Goal: Use online tool/utility: Utilize a website feature to perform a specific function

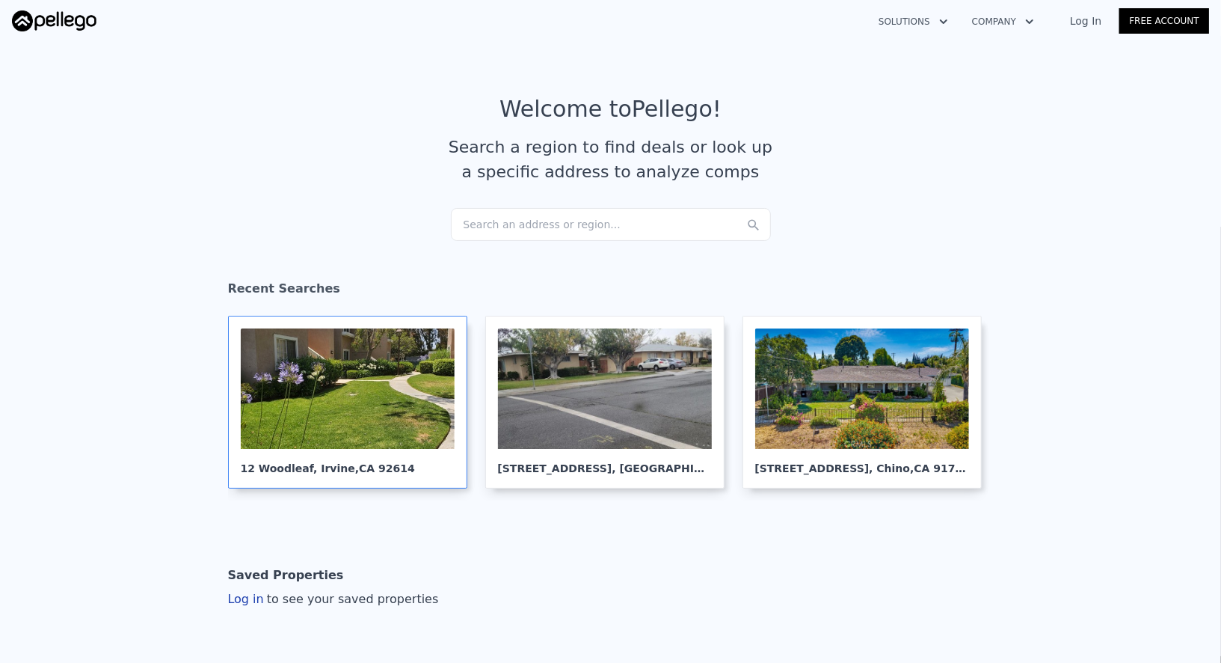
click at [395, 402] on div at bounding box center [348, 388] width 214 height 120
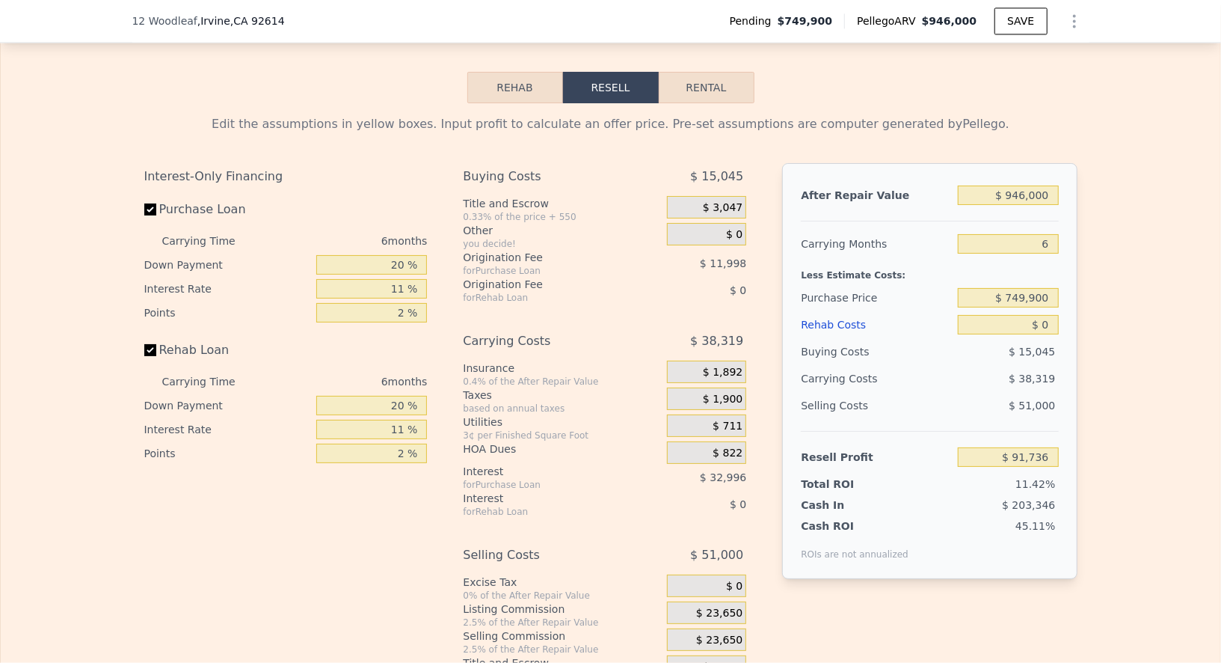
scroll to position [2256, 0]
click at [1034, 289] on input "$ 749,900" at bounding box center [1008, 298] width 100 height 19
type input "$ 720,000"
click at [1192, 233] on div "Edit the assumptions in yellow boxes. Input profit to calculate an offer price.…" at bounding box center [611, 394] width 1220 height 579
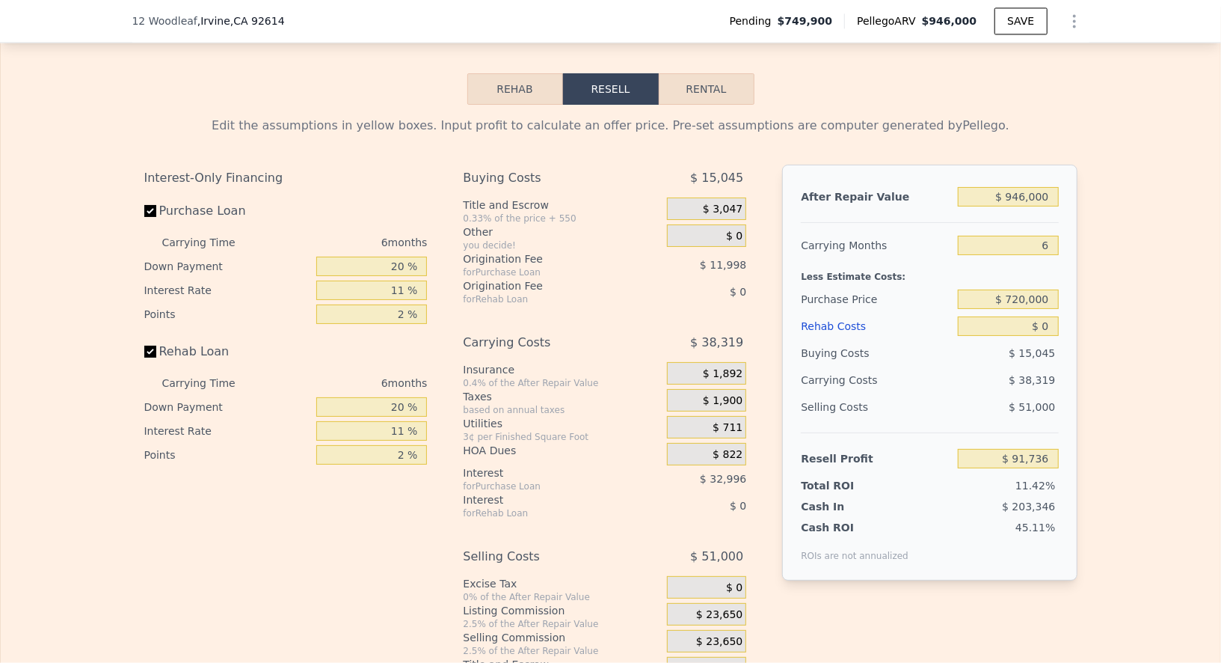
type input "$ 123,527"
click at [1029, 187] on input "$ 946,000" at bounding box center [1008, 196] width 100 height 19
type input "$ 8"
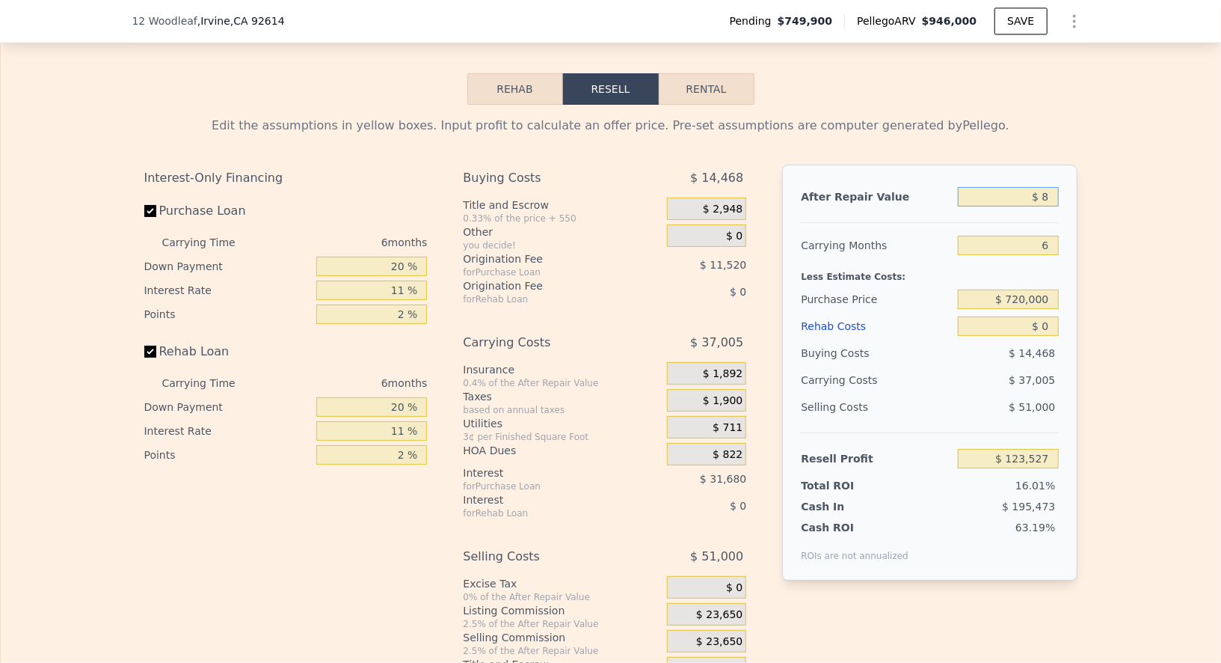
type input "-$ 770,123"
type input "$ 850"
type input "-$ 769,328"
type input "$ 8,500"
type input "-$ 762,102"
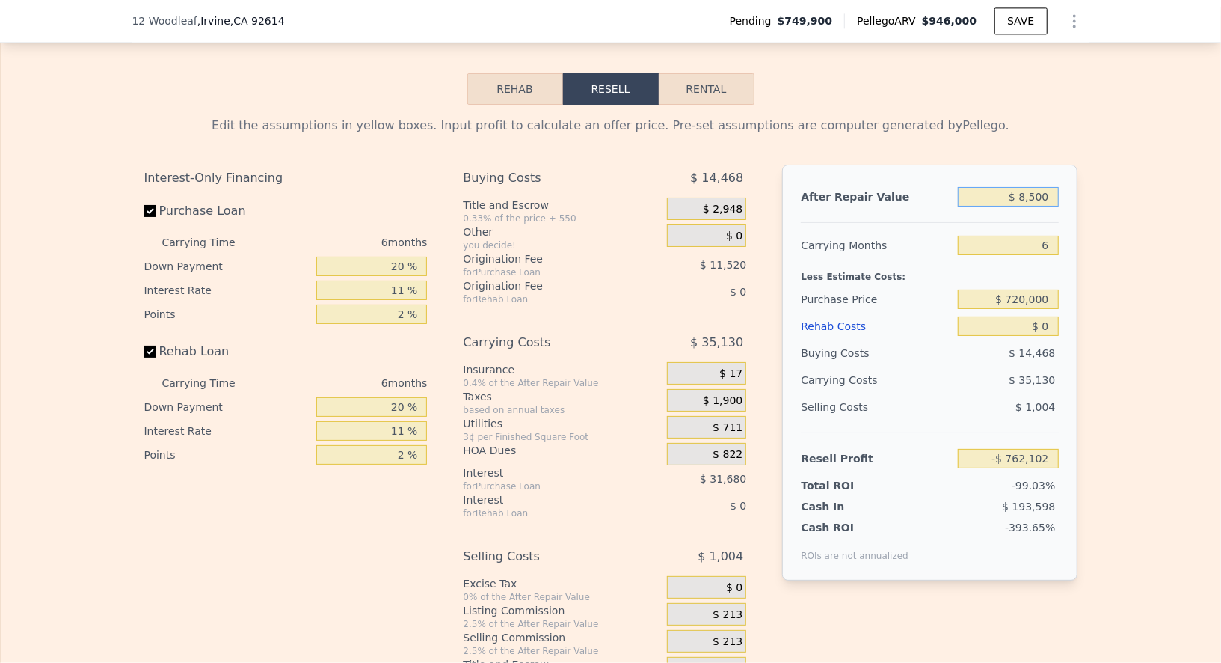
type input "$ 85,000"
type input "-$ 689,834"
type input "$ 850,000"
type input "$ 32,838"
type input "$ 850,000"
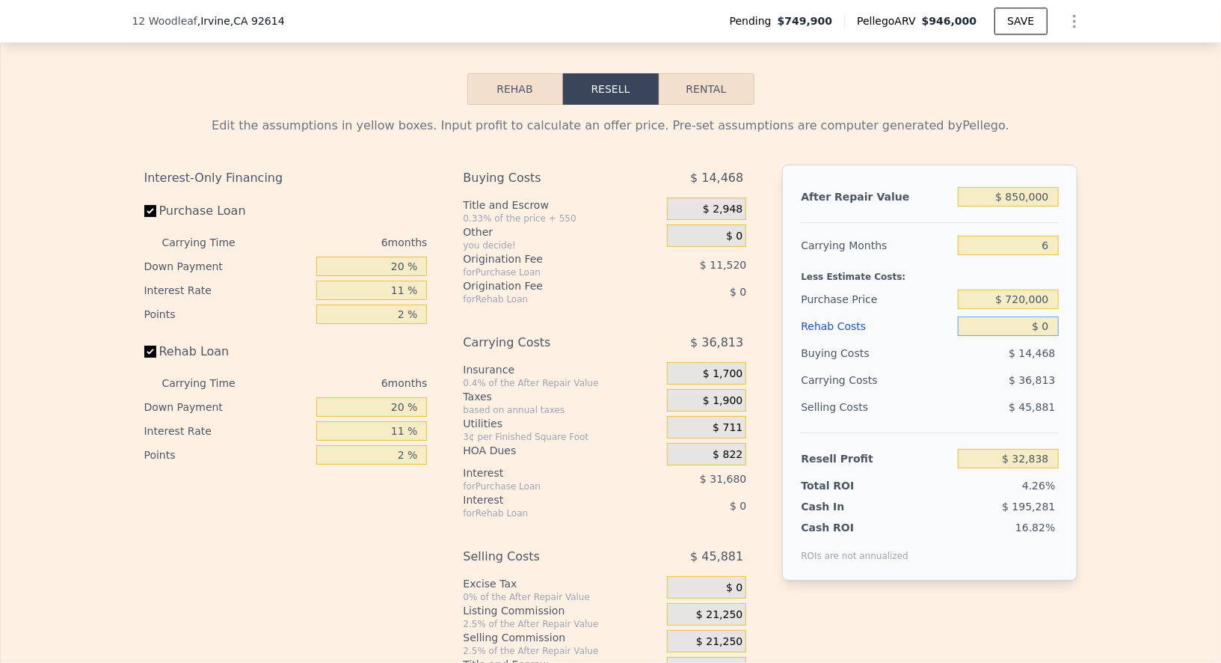
click at [1054, 323] on input "$ 0" at bounding box center [1008, 325] width 100 height 19
type input "$ 3"
type input "$ 32,835"
type input "$ 4"
type input "$ 32,834"
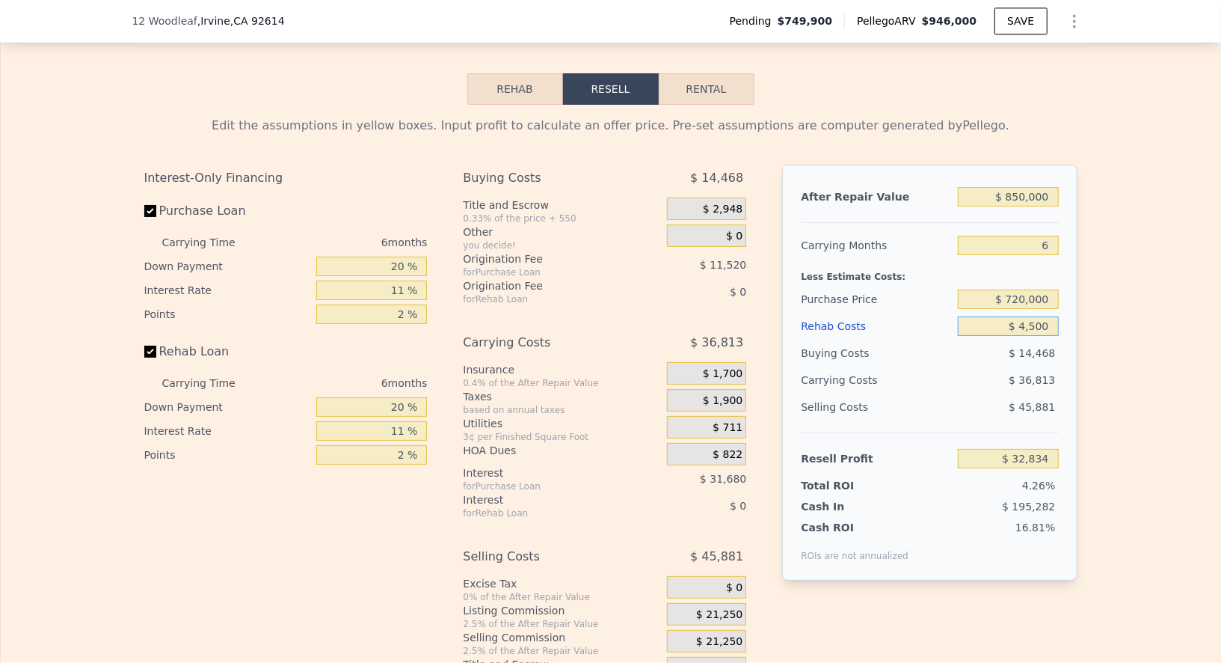
type input "$ 45,000"
type input "-$ 14,862"
type input "$ 45,000"
click at [1096, 383] on div "Edit the assumptions in yellow boxes. Input profit to calculate an offer price.…" at bounding box center [611, 394] width 1220 height 579
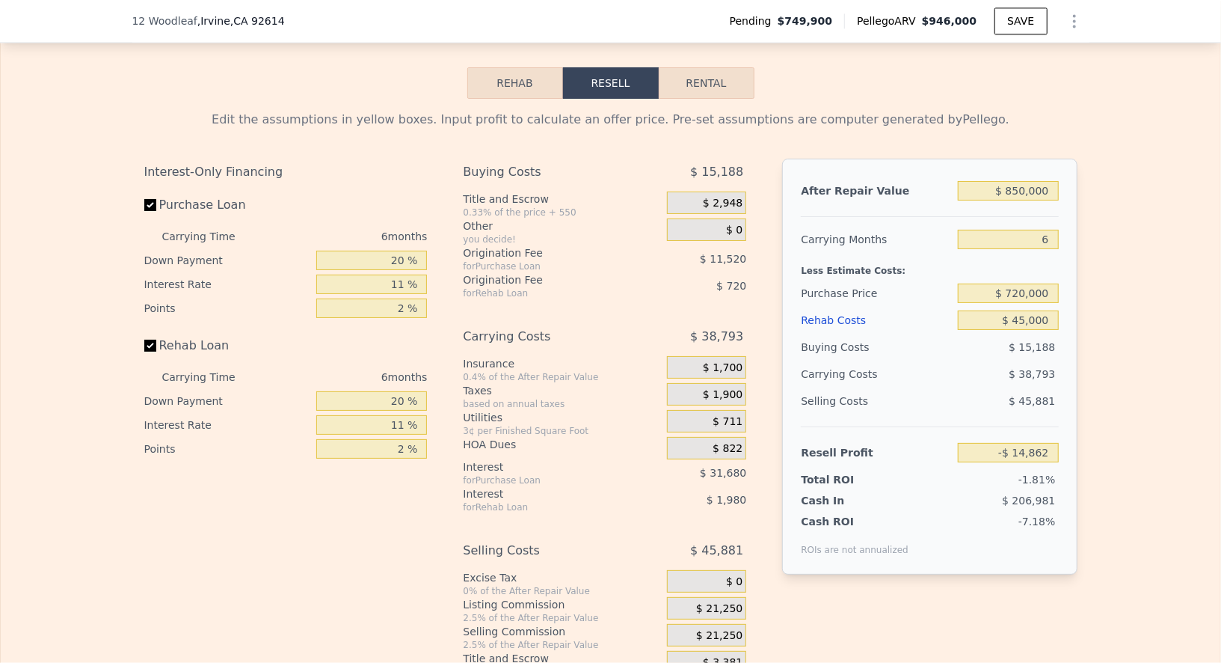
scroll to position [2265, 0]
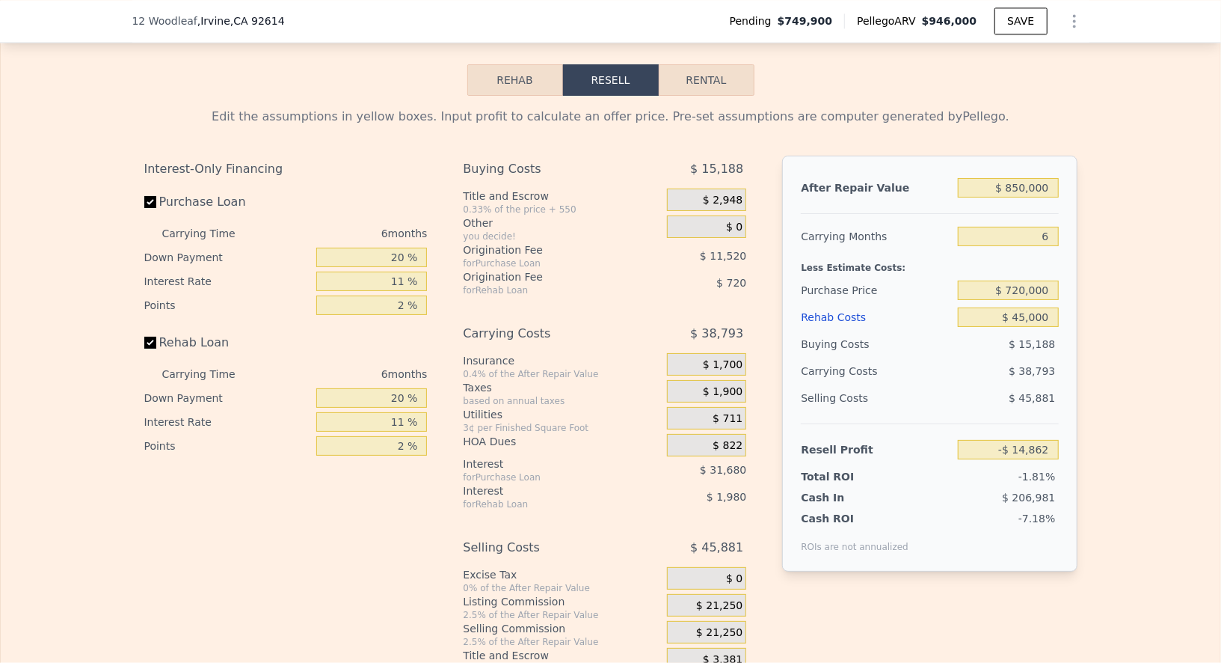
type input "$ 946,000"
type input "$ 0"
type input "$ 91,736"
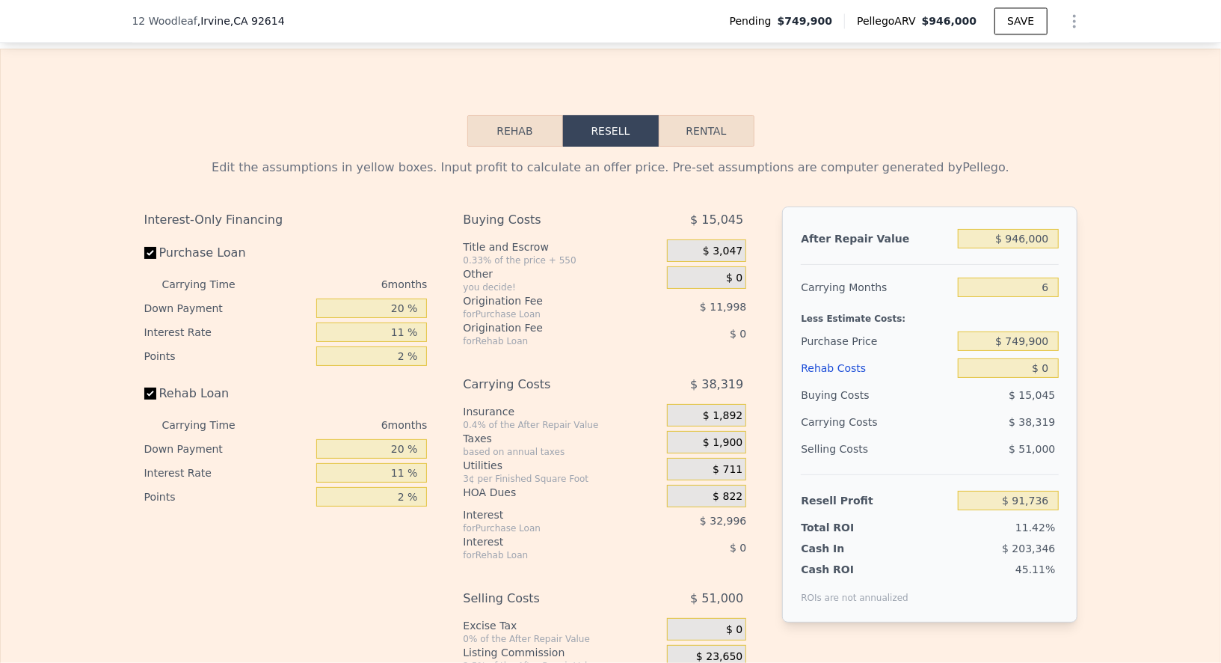
scroll to position [2247, 0]
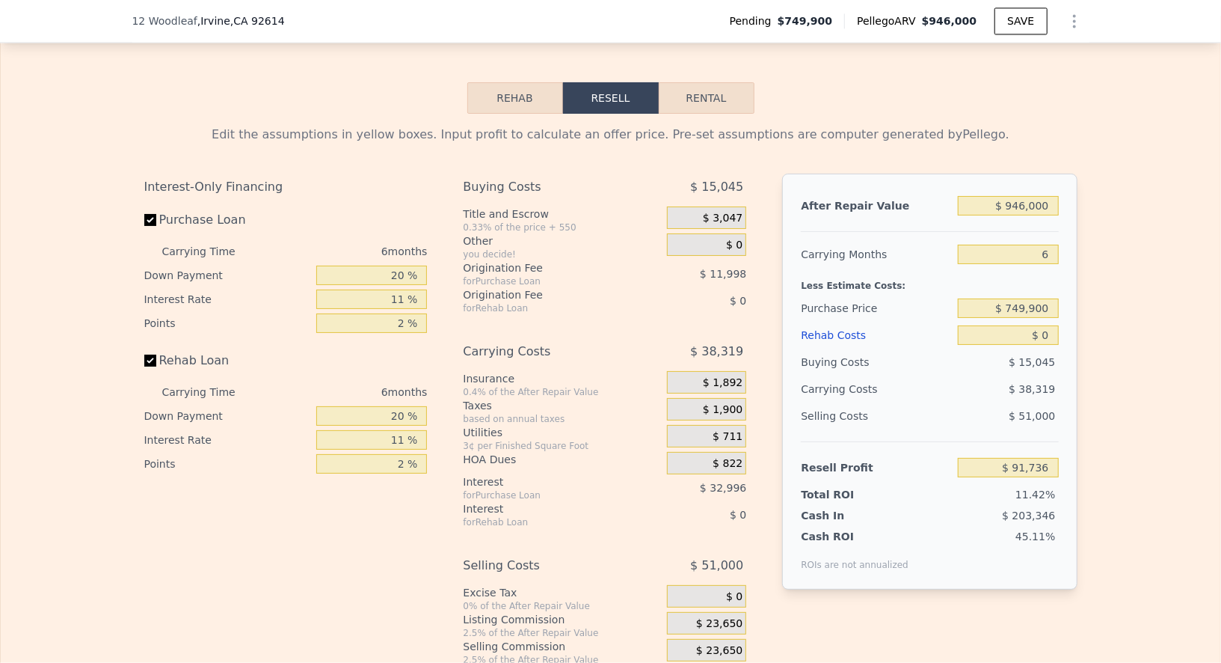
click at [1027, 295] on div "$ 749,900" at bounding box center [1008, 308] width 100 height 27
click at [1027, 298] on input "$ 749,900" at bounding box center [1008, 307] width 100 height 19
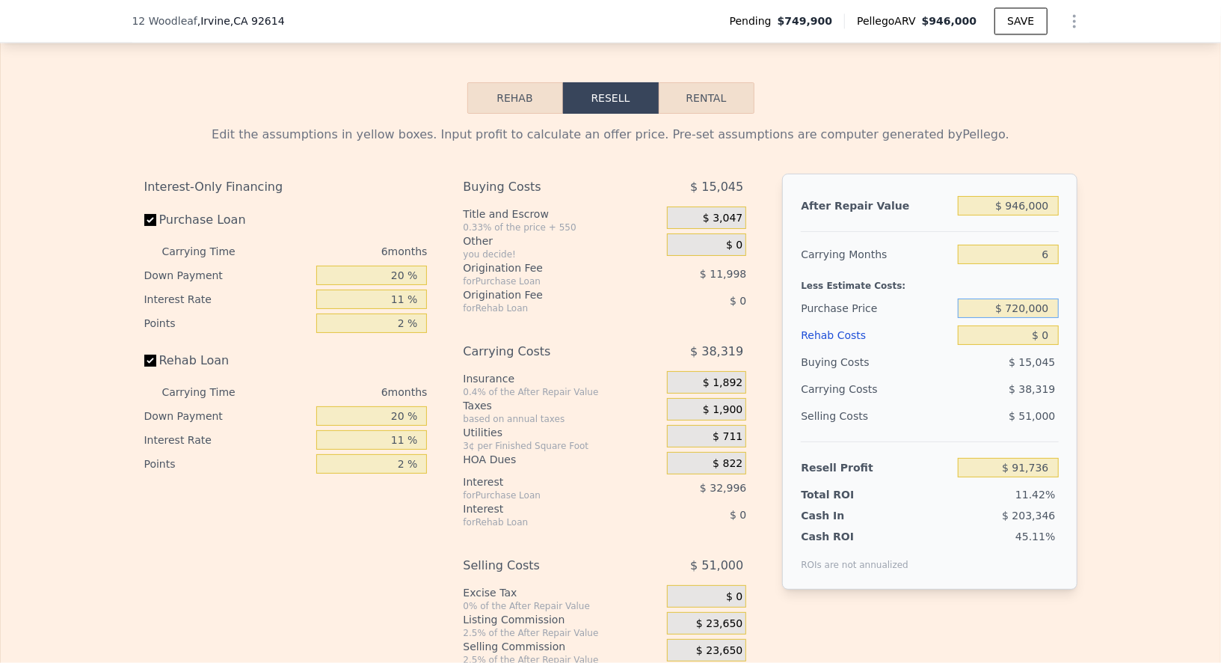
type input "$ 720,000"
click at [1025, 176] on div "After Repair Value $ 946,000 Carrying Months 6 Less Estimate Costs: Purchase Pr…" at bounding box center [929, 382] width 295 height 416
type input "$ 123,527"
click at [1025, 197] on input "$ 946,000" at bounding box center [1008, 205] width 100 height 19
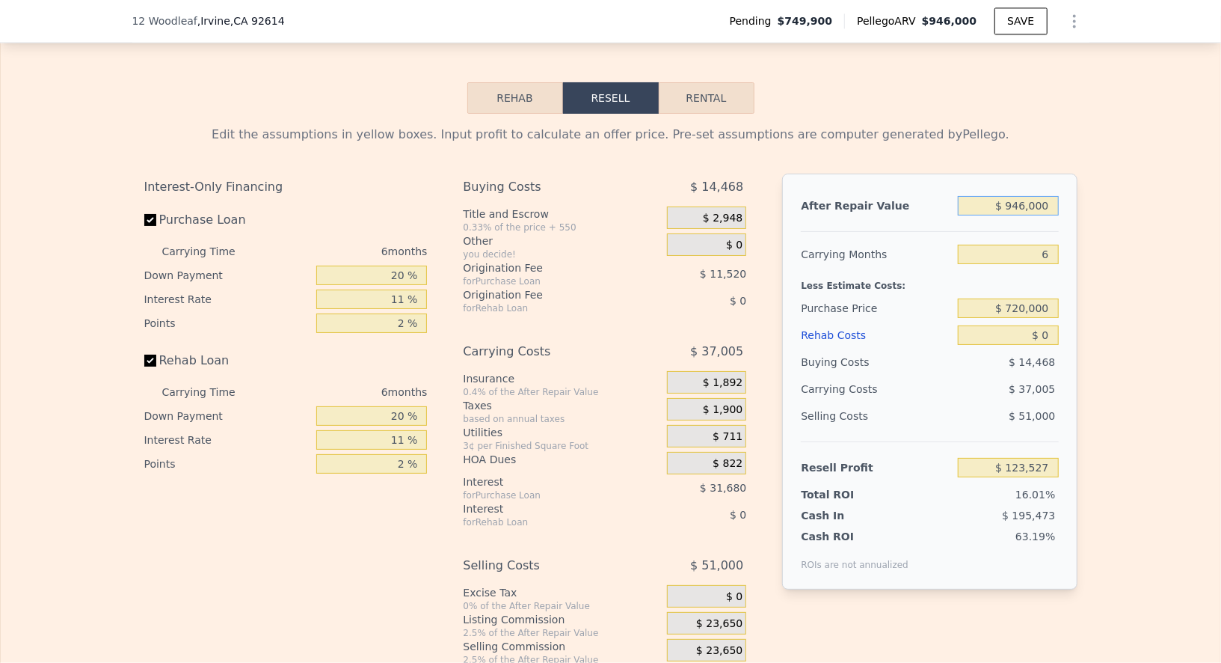
click at [1025, 197] on input "$ 946,000" at bounding box center [1008, 205] width 100 height 19
type input "$ 8"
type input "-$ 770,123"
type input "$ 87"
type input "-$ 770,048"
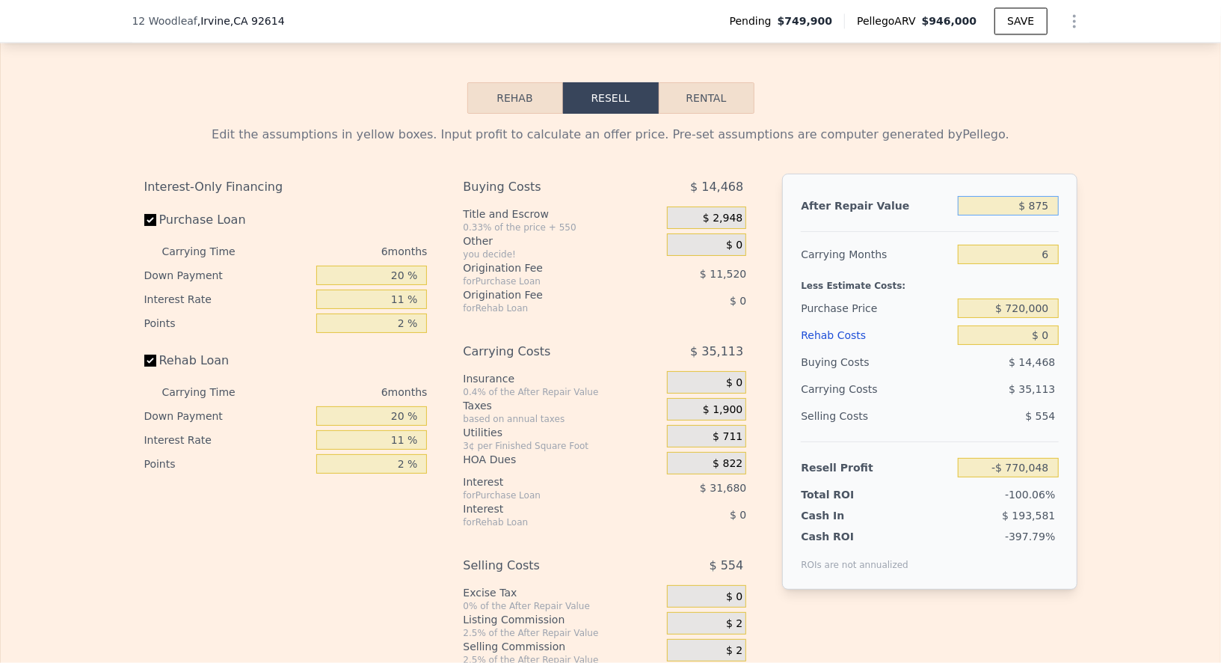
type input "$ 8,750"
type input "-$ 761,866"
type input "$ 87,500"
type input "-$ 687,473"
type input "$ 875,000"
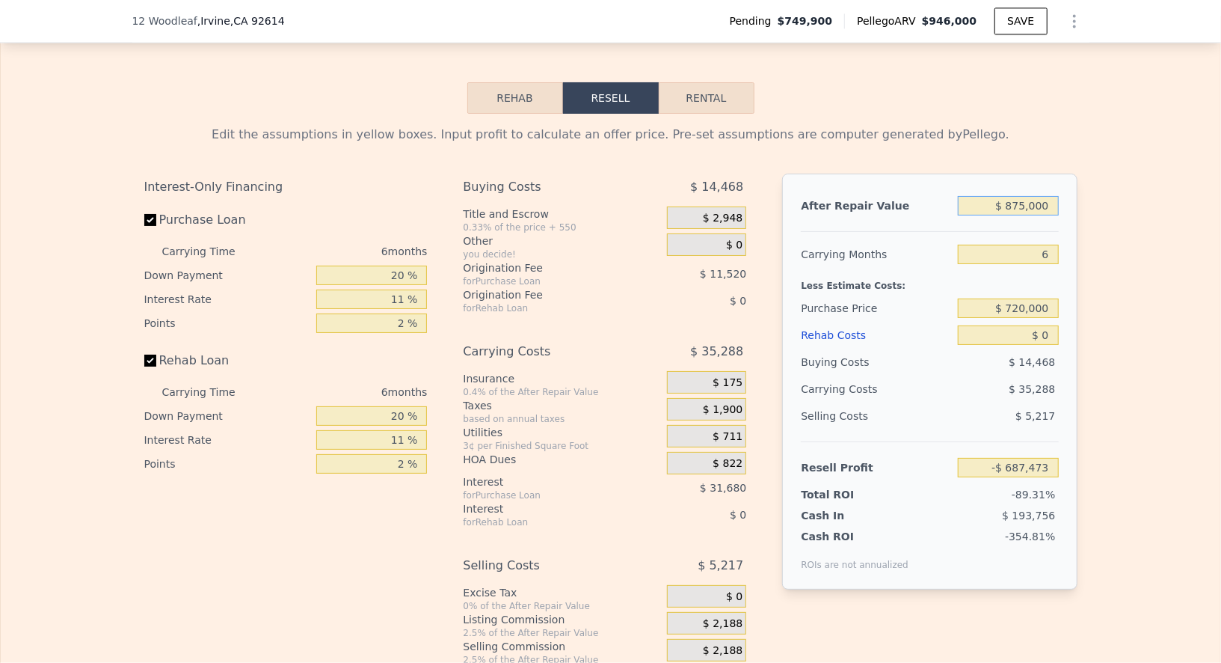
type input "$ 56,455"
type input "$ 875,000"
click at [1107, 291] on div "Edit the assumptions in yellow boxes. Input profit to calculate an offer price.…" at bounding box center [611, 403] width 1220 height 579
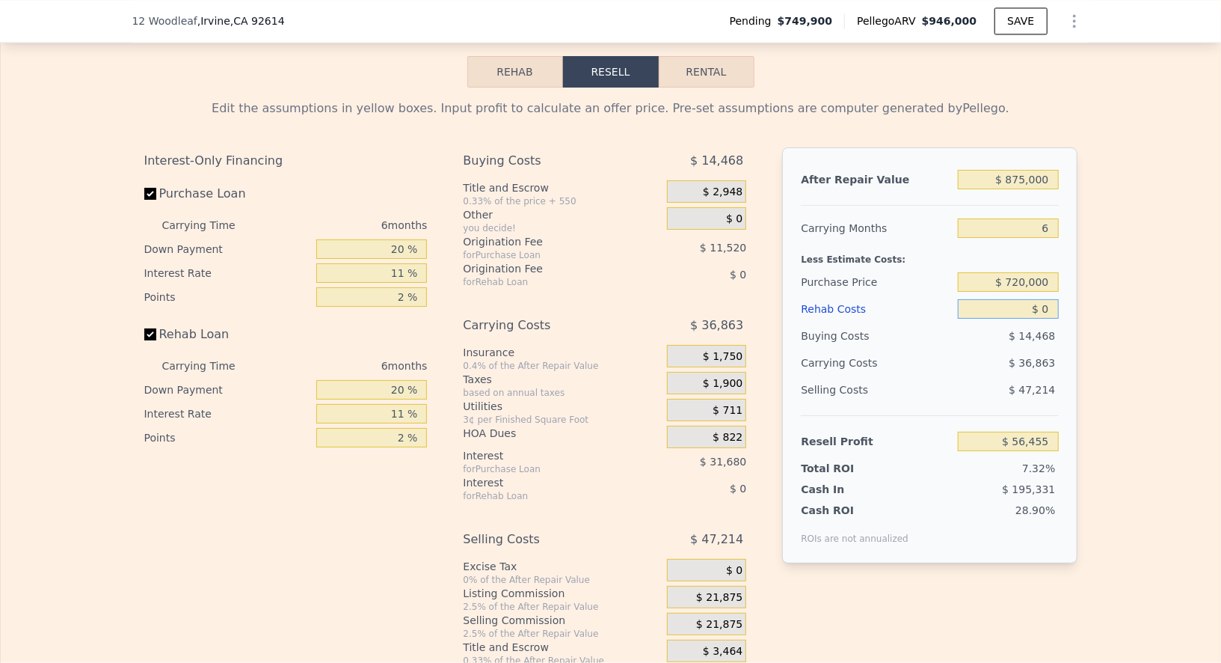
click at [1030, 299] on input "$ 0" at bounding box center [1008, 308] width 100 height 19
click at [1059, 292] on div "After Repair Value $ 875,000 Carrying Months 6 Less Estimate Costs: Purchase Pr…" at bounding box center [929, 355] width 295 height 416
click at [1056, 299] on input "$ 0" at bounding box center [1008, 308] width 100 height 19
type input "$ 5,000"
type input "$ 51,153"
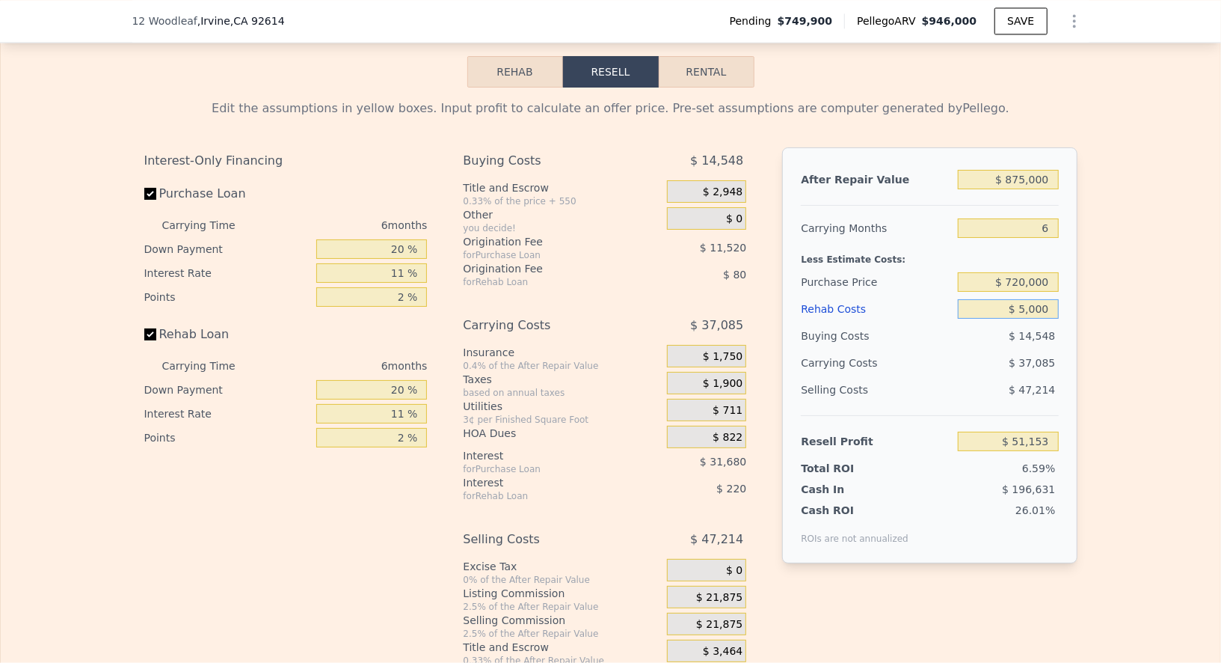
type input "$ 50,000"
type input "$ 3,453"
type input "$ 50,000"
click at [1123, 436] on div "Edit the assumptions in yellow boxes. Input profit to calculate an offer price.…" at bounding box center [611, 376] width 1220 height 579
click at [405, 271] on input "11 %" at bounding box center [371, 272] width 111 height 19
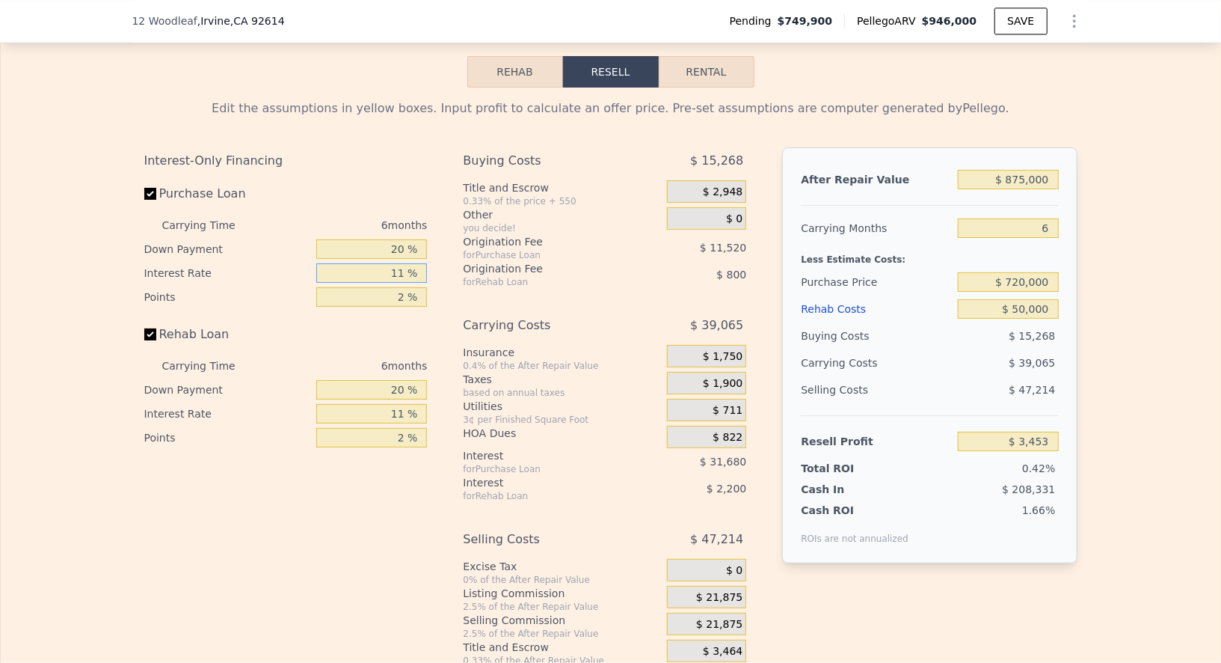
type input "1 %"
type input "$ 32,253"
type input "10 %"
type input "$ 6,333"
type input "1 %"
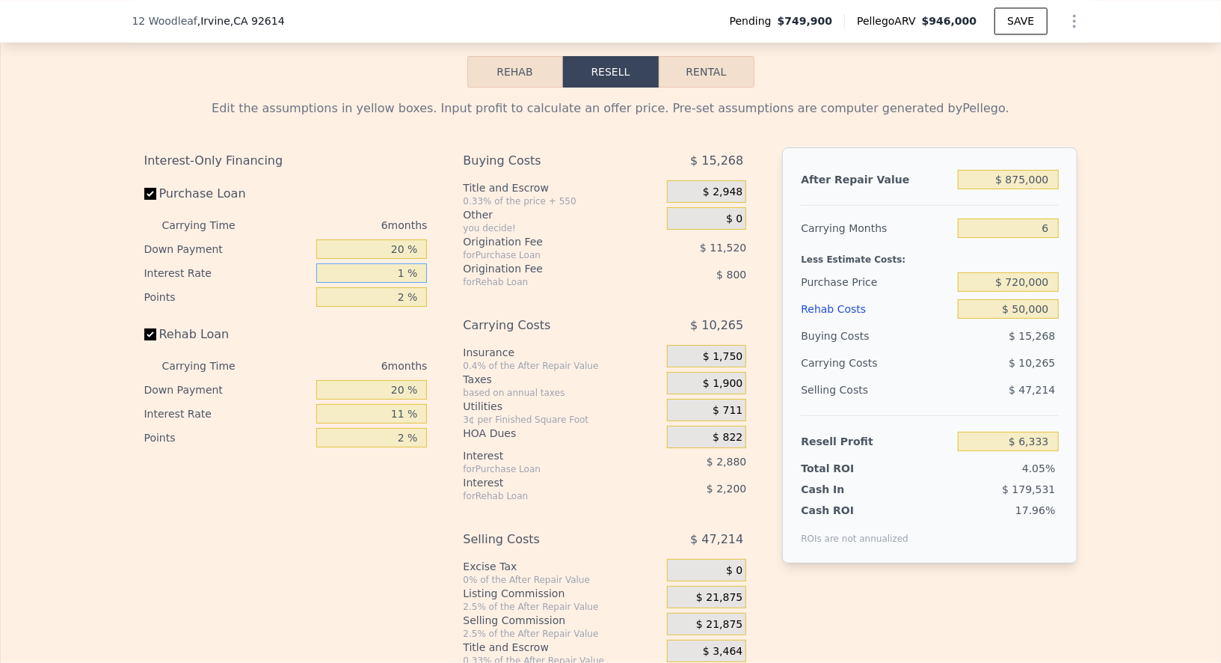
type input "$ 32,253"
type input "9 %"
type input "$ 9,213"
type input "9.9 %"
type input "$ 6,621"
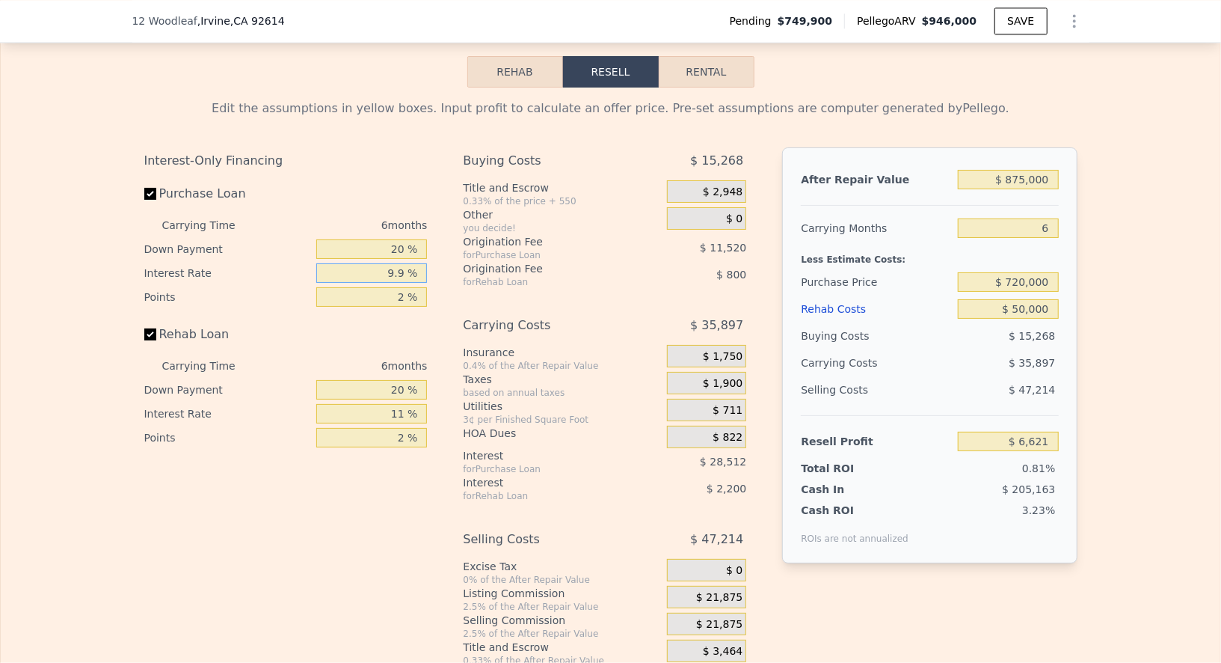
type input "9.9 %"
click at [411, 409] on input "11 %" at bounding box center [371, 413] width 111 height 19
type input "1 %"
type input "$ 8,625"
type input "9 %"
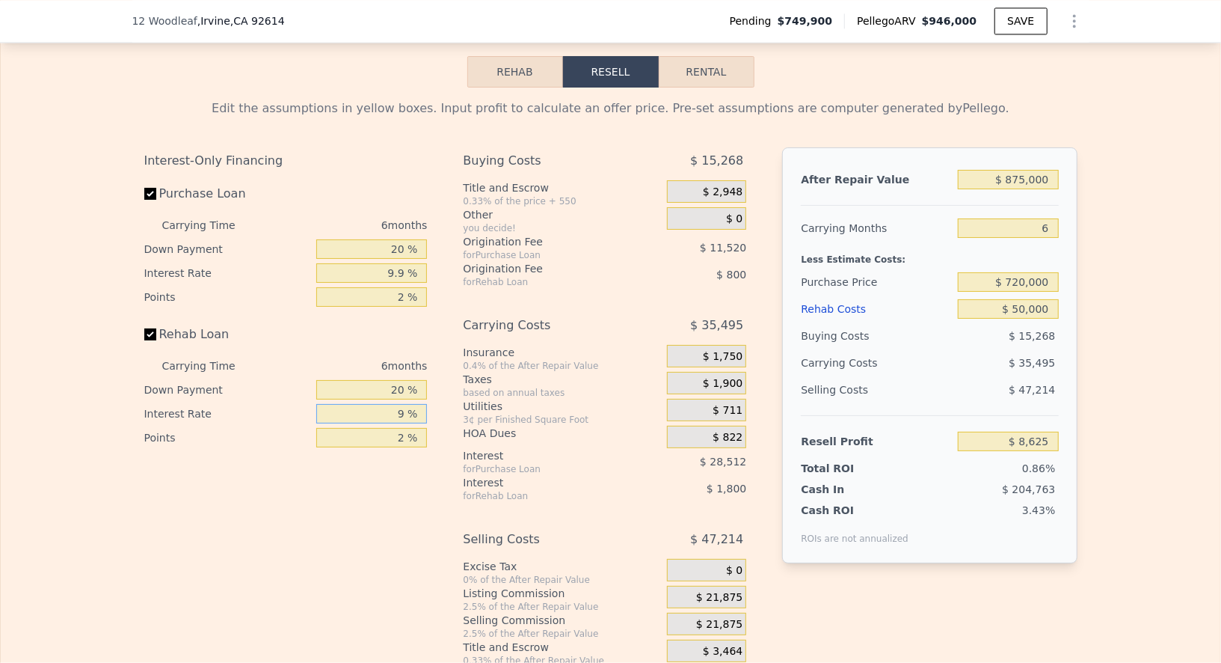
type input "$ 7,023"
type input "9.9 %"
type input "$ 6,843"
type input "9.9 %"
click at [400, 292] on input "2 %" at bounding box center [371, 296] width 111 height 19
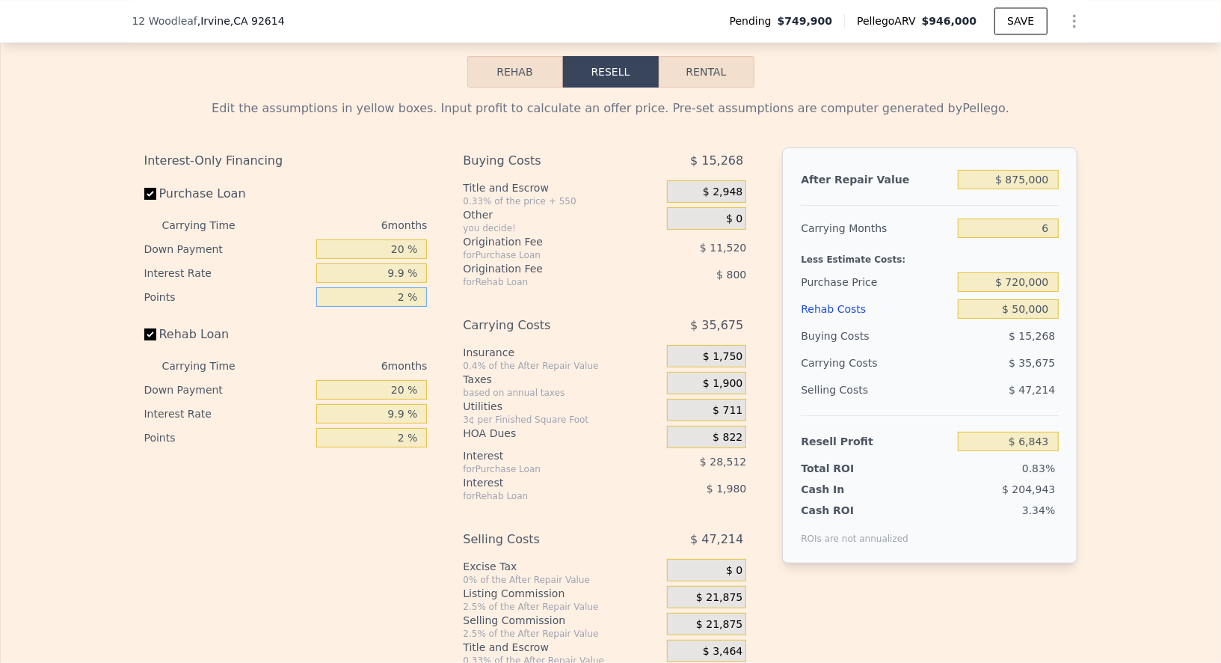
click at [405, 290] on input "2 %" at bounding box center [371, 296] width 111 height 19
type input "1 %"
type input "$ 12,603"
type input "1 %"
click at [406, 432] on input "2 %" at bounding box center [371, 437] width 111 height 19
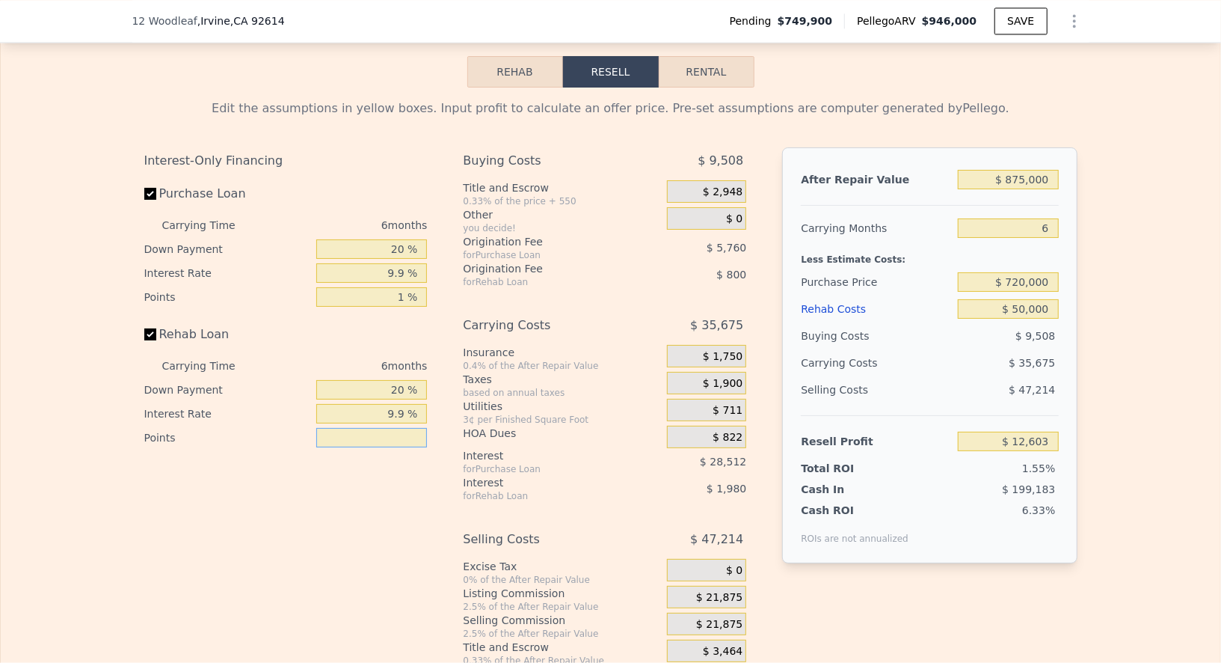
type input "1 %"
type input "$ 13,003"
type input "1 %"
click at [453, 474] on div "Interest-Only Financing Purchase Loan Carrying Time 6 months Down Payment 20 % …" at bounding box center [610, 406] width 933 height 519
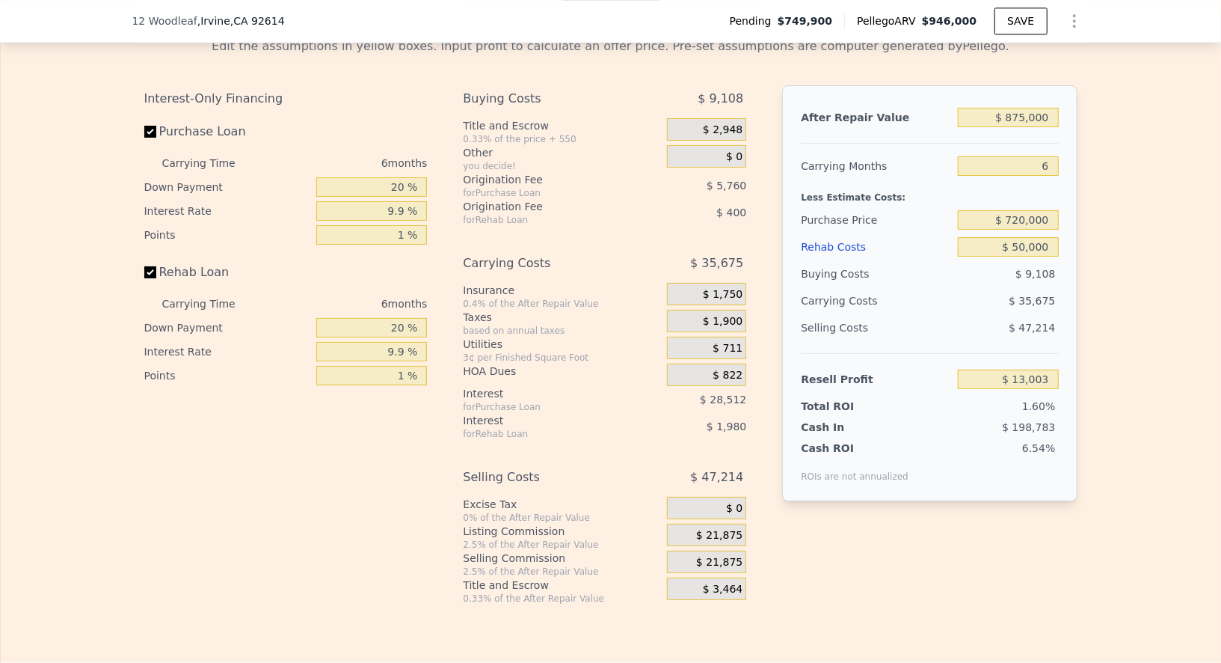
scroll to position [2360, 0]
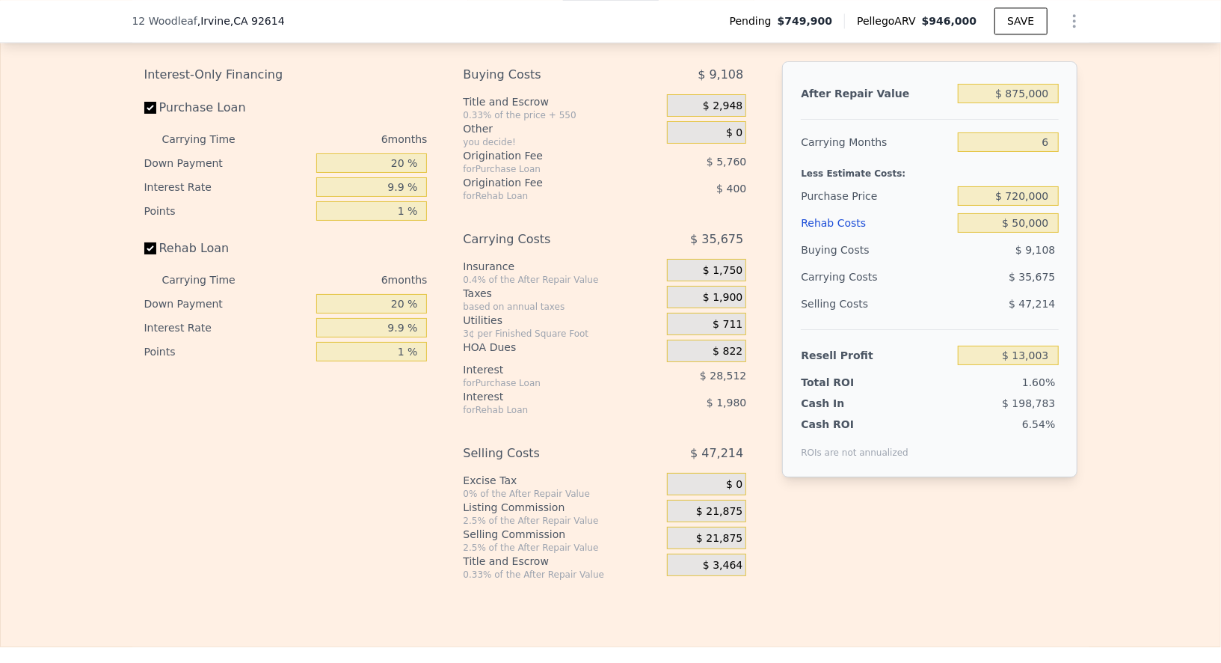
click at [702, 505] on span "$ 21,875" at bounding box center [719, 511] width 46 height 13
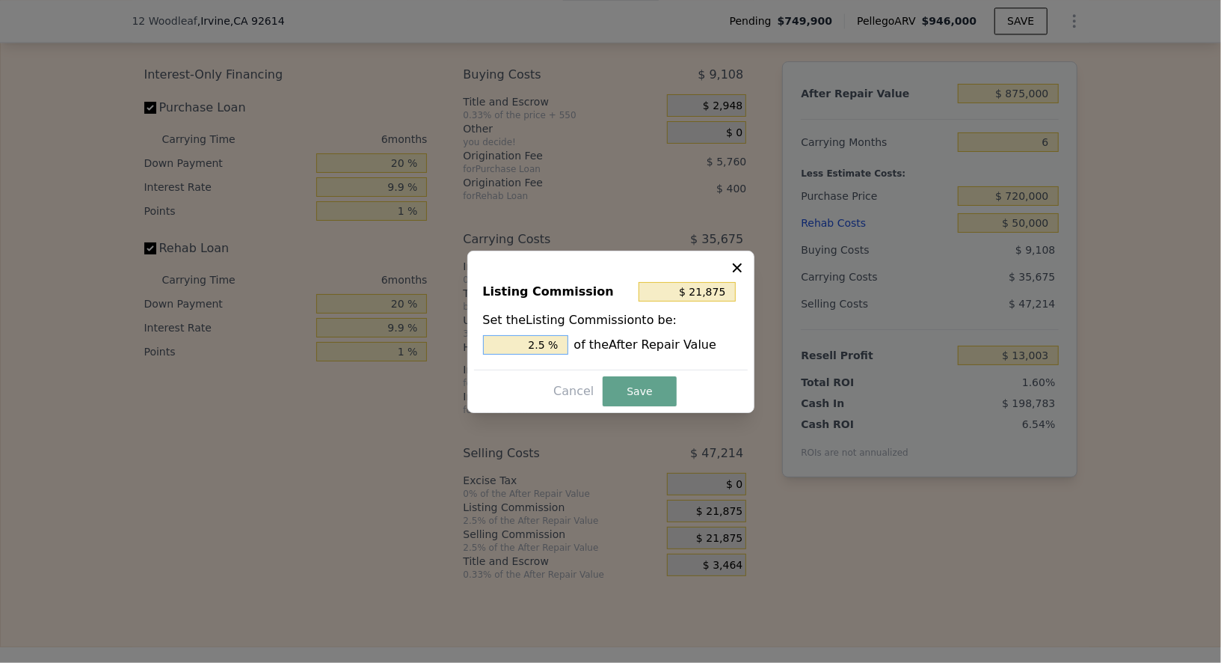
click at [548, 348] on input "2.5 %" at bounding box center [525, 344] width 85 height 19
click at [704, 292] on input "$ 21,875" at bounding box center [687, 291] width 97 height 19
type input "$ 0"
type input "0 %"
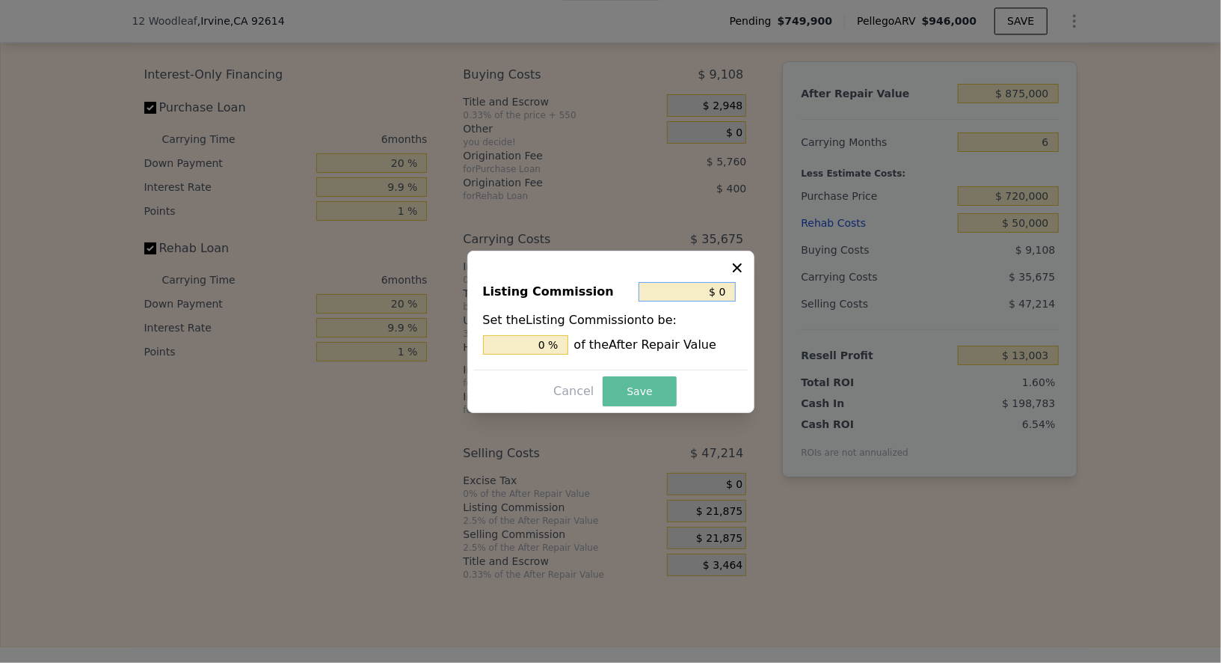
type input "$ 0"
click at [659, 384] on button "Save" at bounding box center [639, 391] width 73 height 30
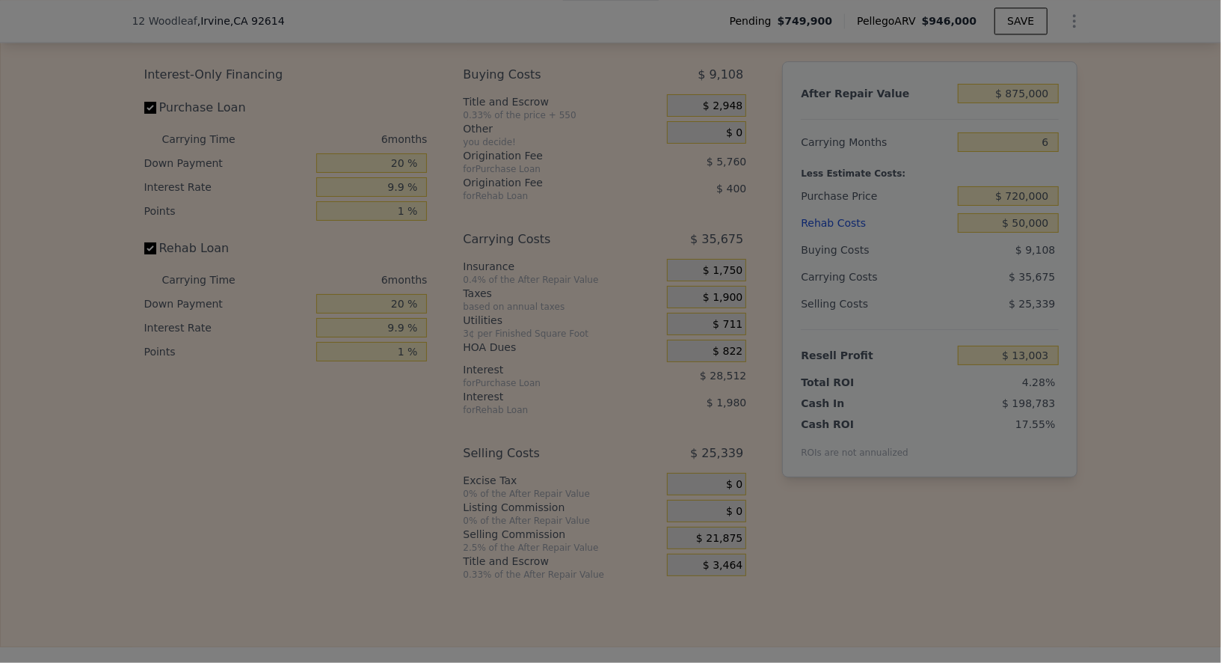
type input "$ 34,878"
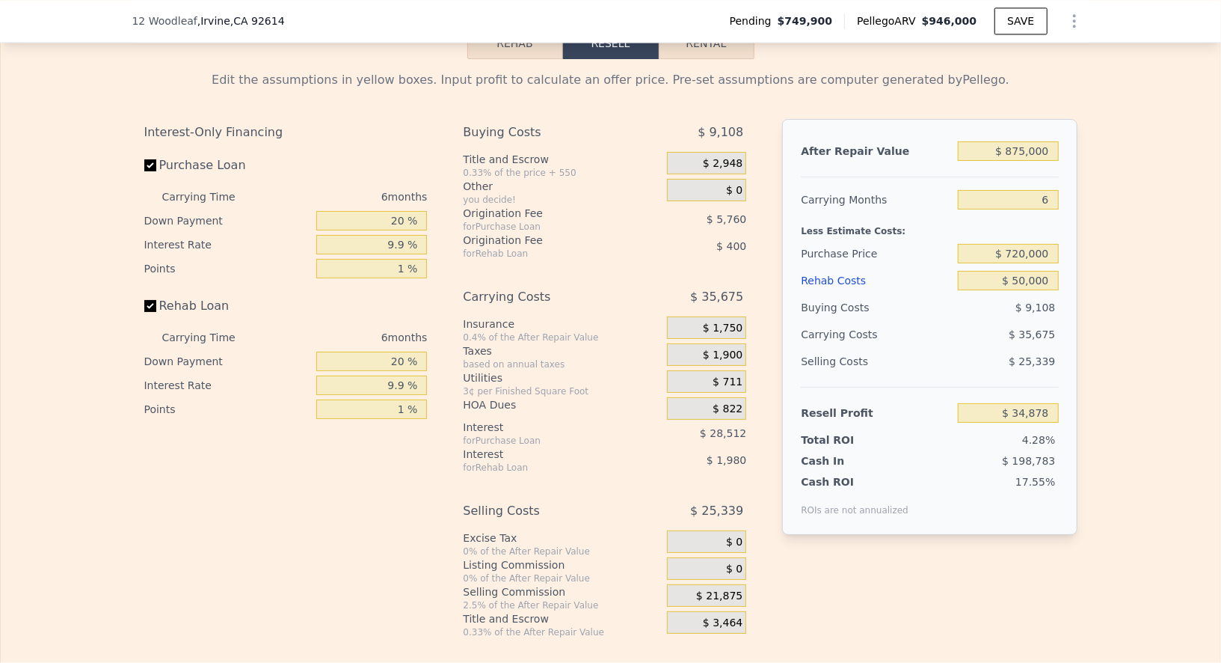
scroll to position [2289, 0]
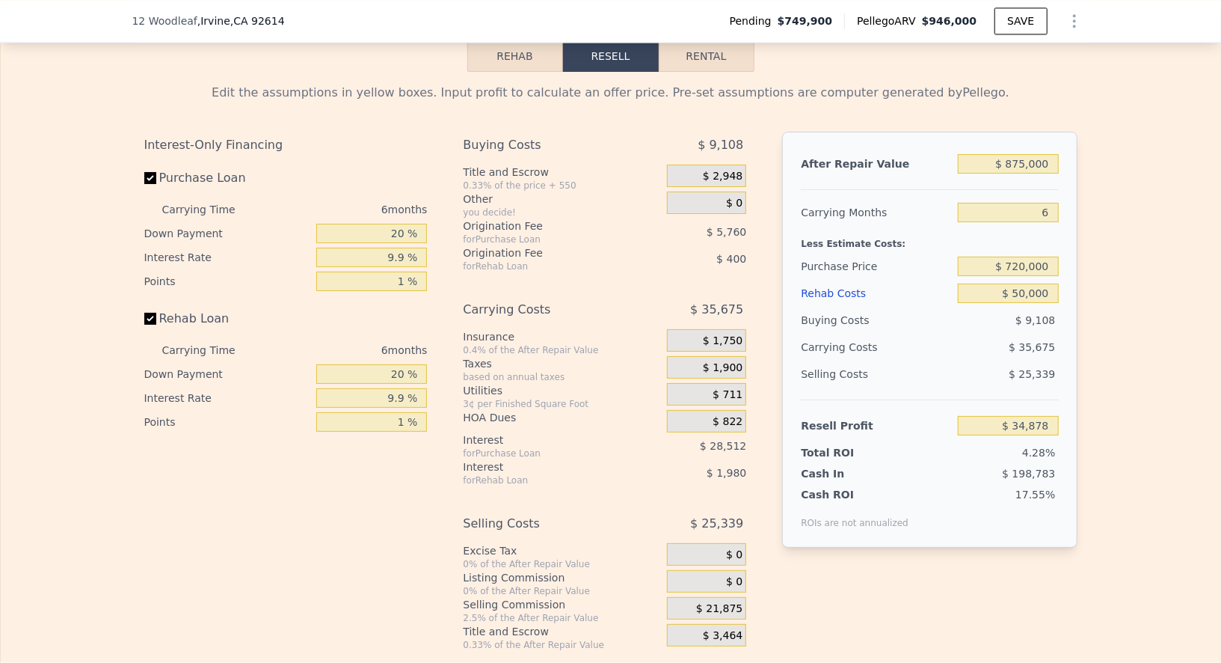
click at [722, 415] on span "$ 822" at bounding box center [728, 421] width 30 height 13
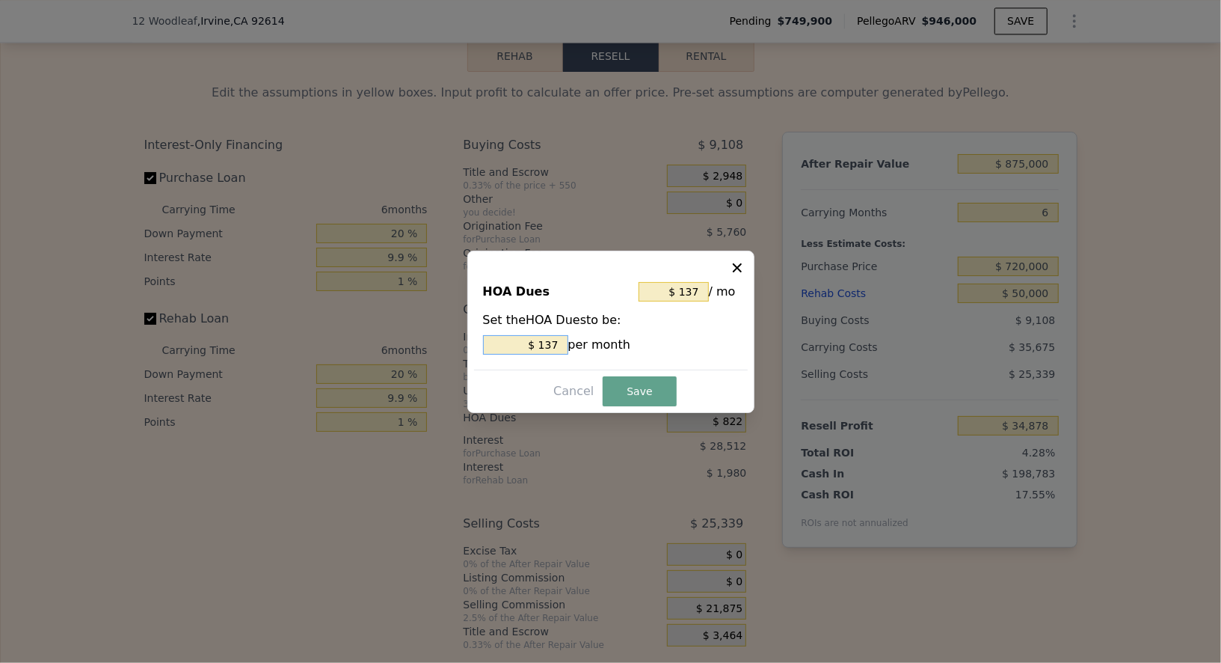
click at [556, 346] on input "$ 137" at bounding box center [525, 344] width 85 height 19
type input "$ 7"
type input "$ 75"
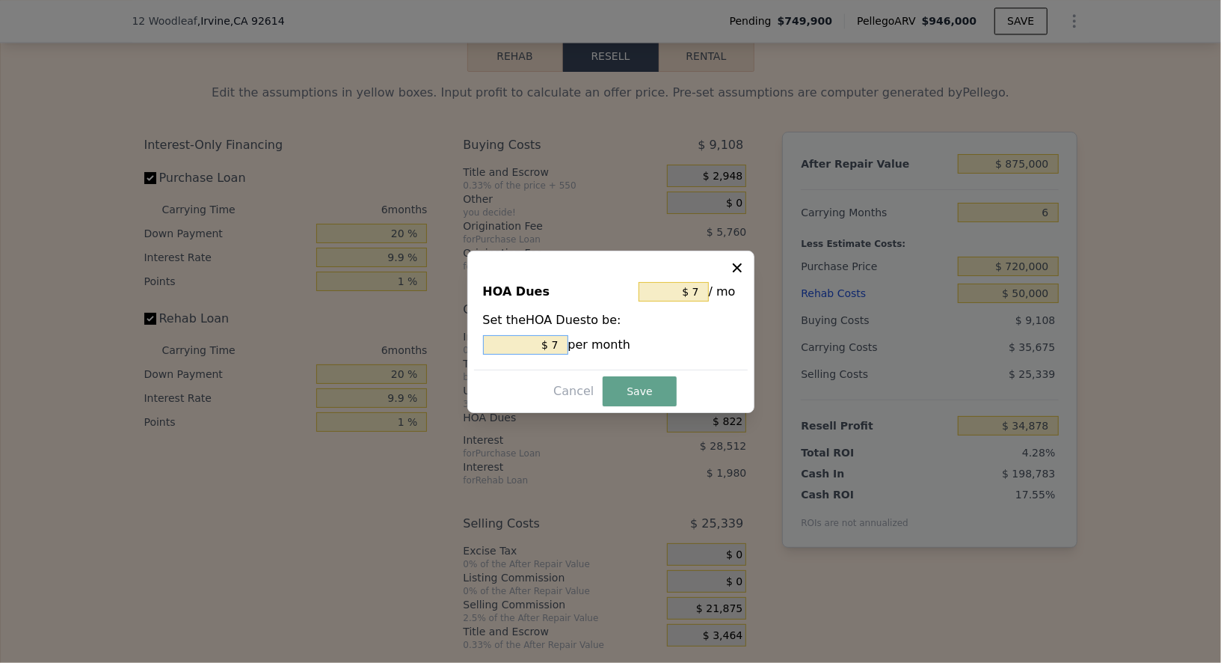
type input "$ 75"
type input "$ 750"
click at [629, 380] on button "Save" at bounding box center [639, 391] width 73 height 30
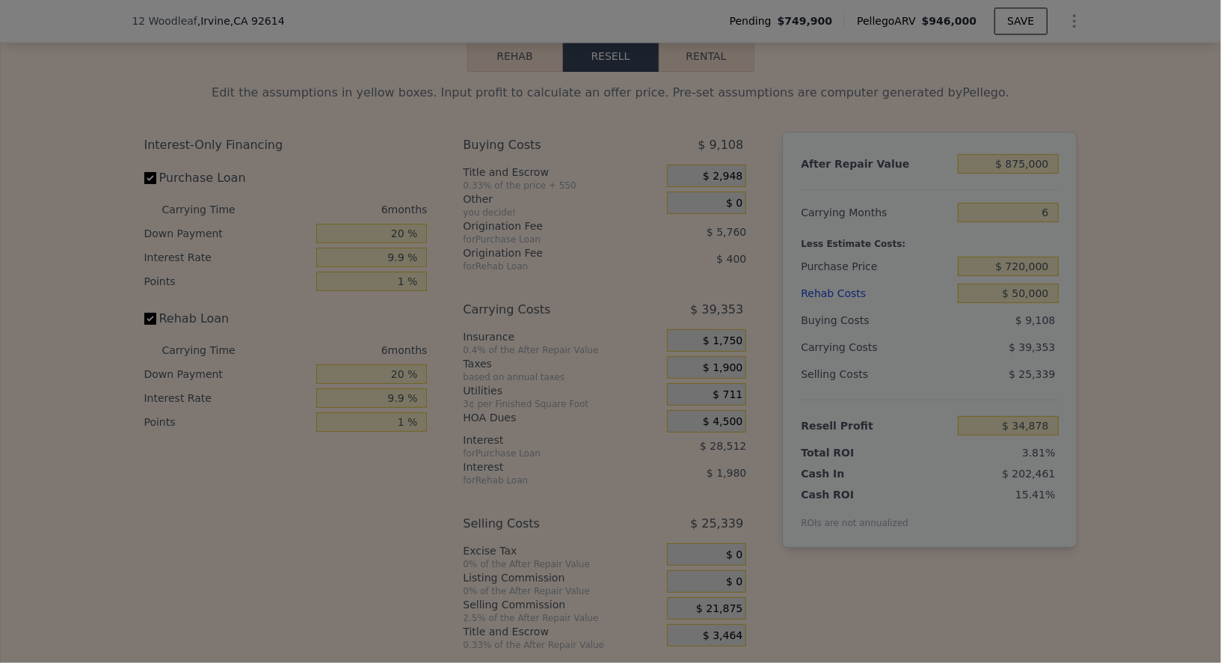
type input "$ 31,200"
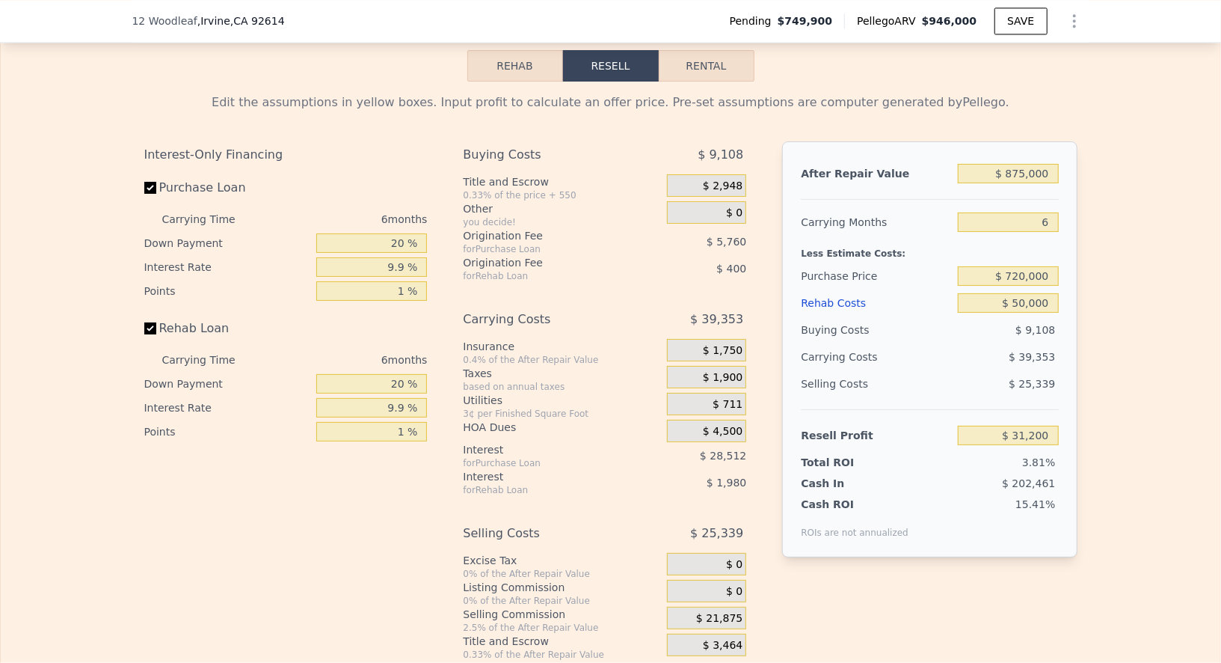
scroll to position [2285, 0]
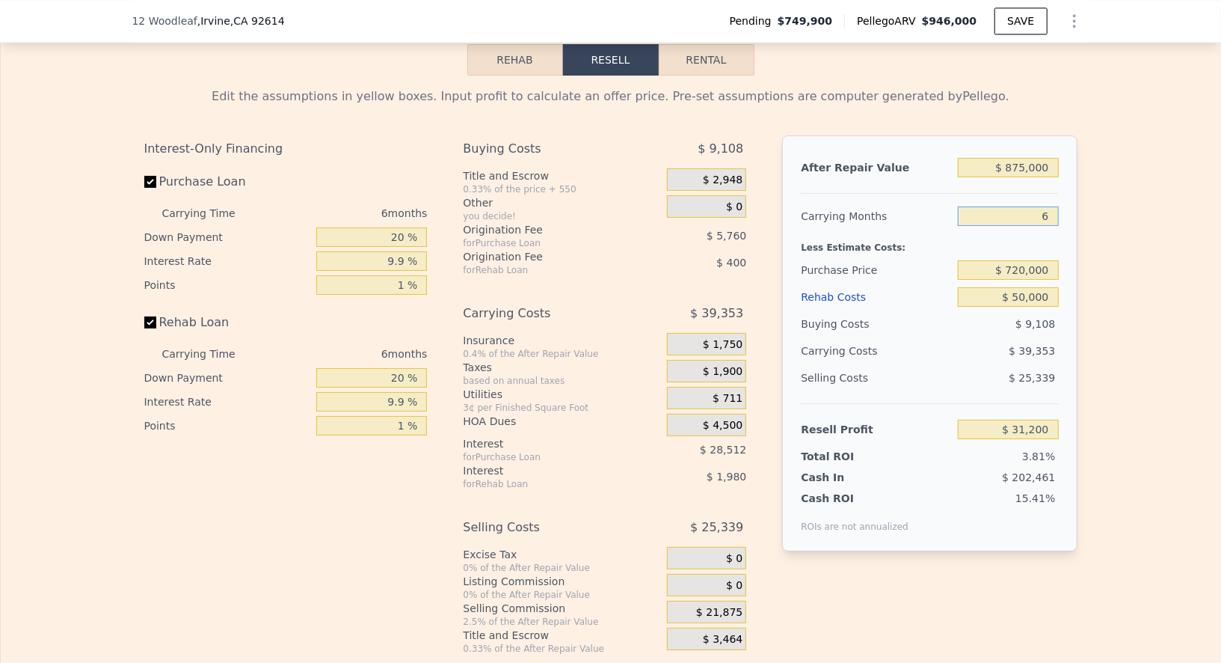
click at [1048, 206] on input "6" at bounding box center [1008, 215] width 100 height 19
type input "4"
type input "$ 44,318"
type input "4"
click at [1178, 283] on div "Edit the assumptions in yellow boxes. Input profit to calculate an offer price.…" at bounding box center [611, 365] width 1220 height 579
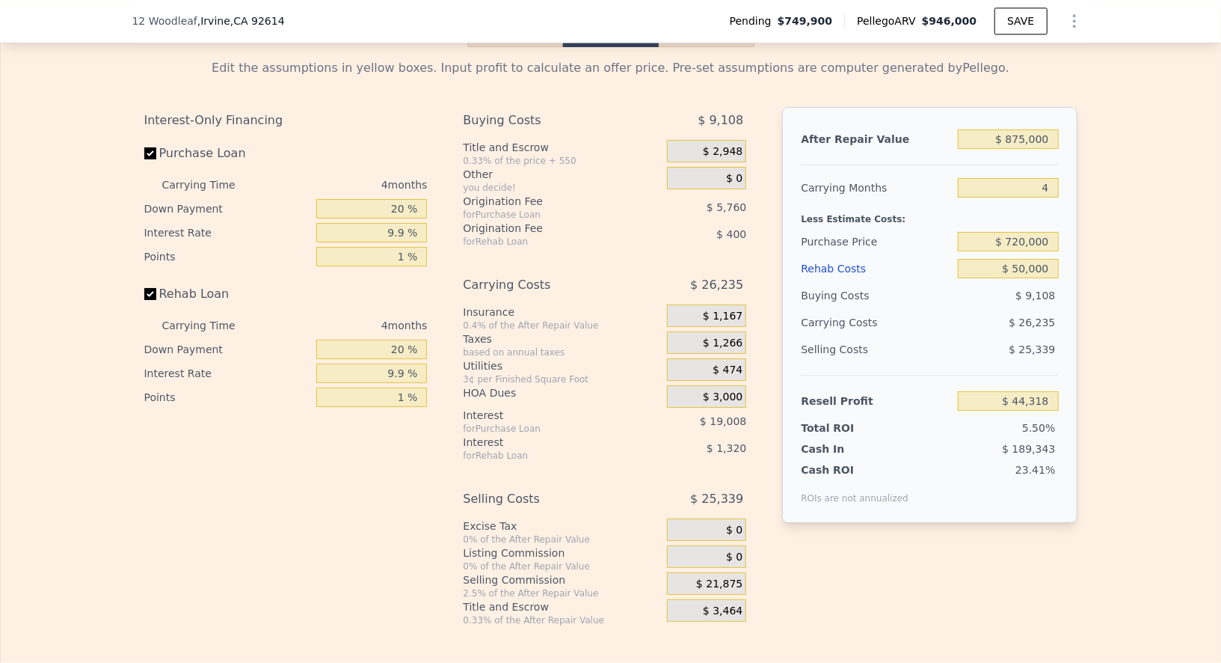
scroll to position [2306, 0]
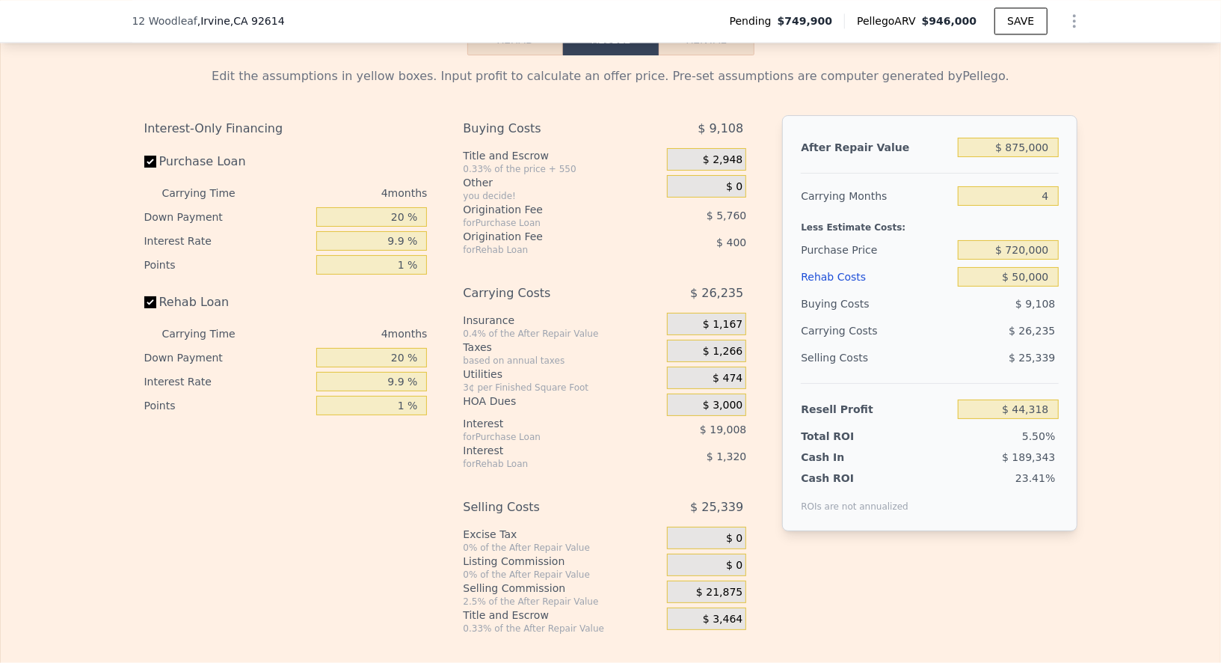
type input "$ 946,000"
type input "6"
type input "$ 0"
type input "$ 91,736"
